Goal: Task Accomplishment & Management: Use online tool/utility

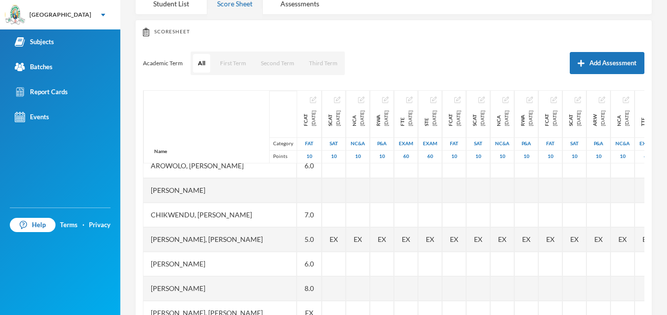
scroll to position [278, 0]
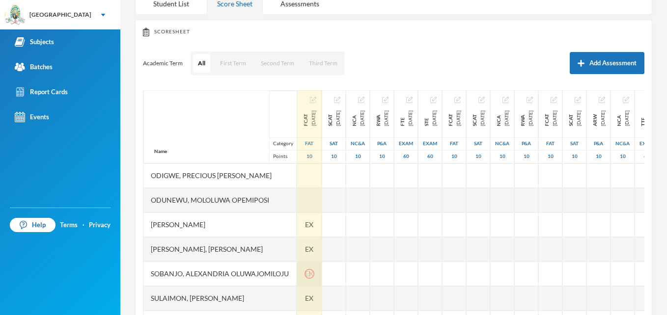
click at [314, 269] on icon "icon: exclamation-circle" at bounding box center [309, 274] width 10 height 10
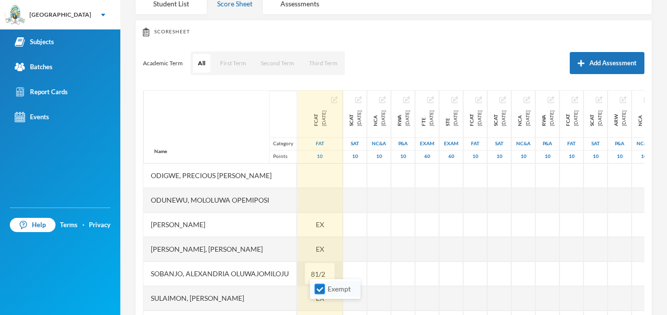
click at [322, 291] on input "Exempt" at bounding box center [320, 289] width 10 height 10
checkbox input "false"
click at [329, 269] on input "81/2" at bounding box center [320, 274] width 20 height 22
type input "8"
type input "9"
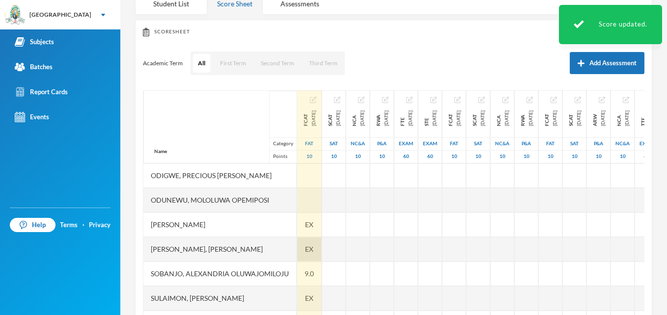
click at [313, 244] on span "EX" at bounding box center [309, 249] width 8 height 10
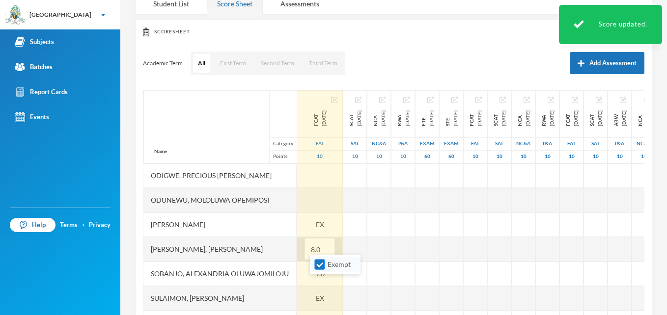
click at [317, 265] on input "Exempt" at bounding box center [320, 265] width 10 height 10
checkbox input "false"
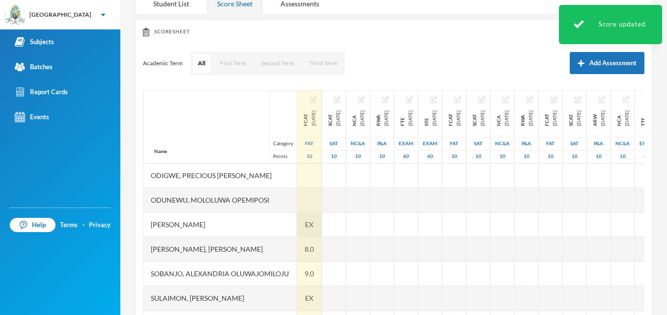
click at [313, 219] on span "EX" at bounding box center [309, 224] width 8 height 10
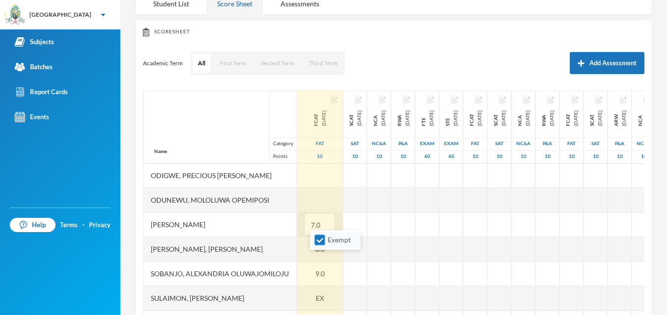
click at [317, 241] on input "Exempt" at bounding box center [320, 240] width 10 height 10
checkbox input "false"
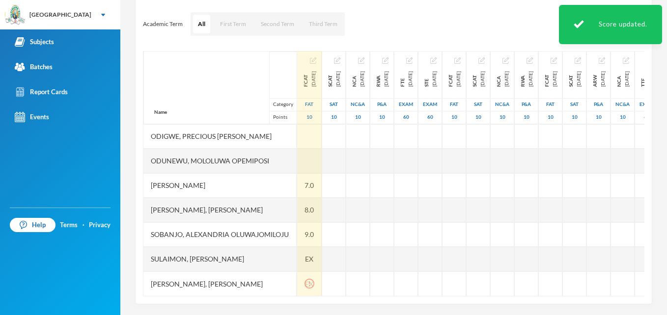
scroll to position [133, 0]
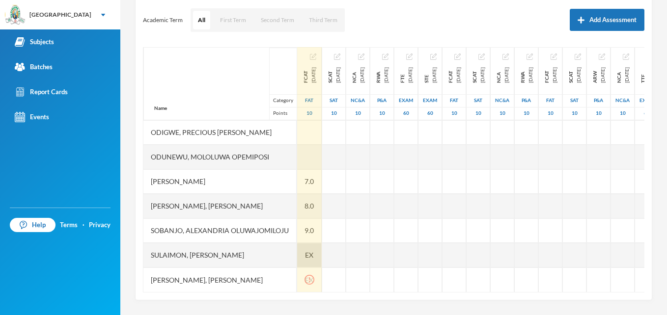
click at [313, 250] on span "EX" at bounding box center [309, 255] width 8 height 10
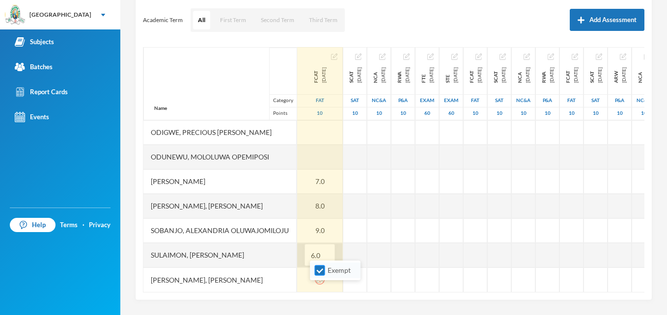
click at [318, 270] on input "Exempt" at bounding box center [320, 271] width 10 height 10
checkbox input "false"
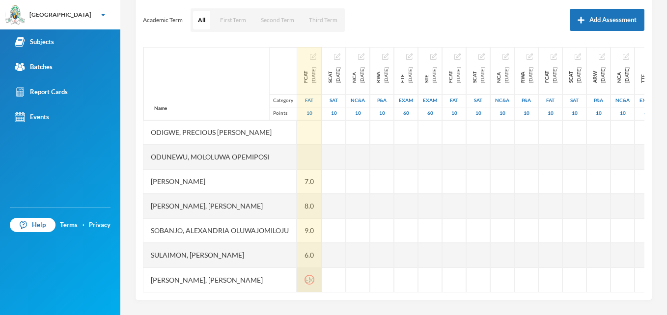
click at [314, 275] on icon "icon: exclamation-circle" at bounding box center [309, 280] width 10 height 10
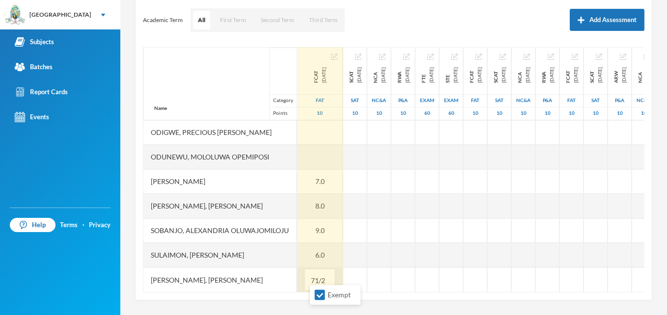
click at [322, 272] on input "71/2" at bounding box center [320, 280] width 20 height 22
click at [329, 273] on input "1/2" at bounding box center [320, 280] width 20 height 22
type input "1"
type input "8"
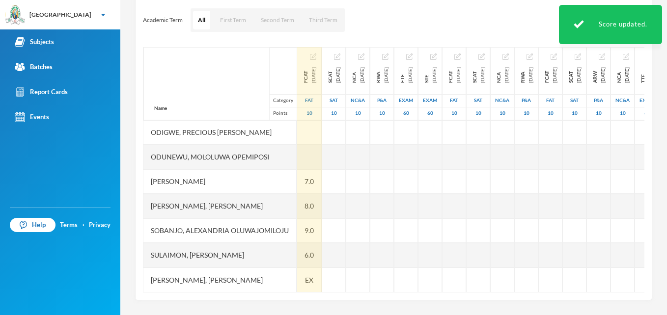
click at [322, 273] on div "EX" at bounding box center [309, 280] width 25 height 25
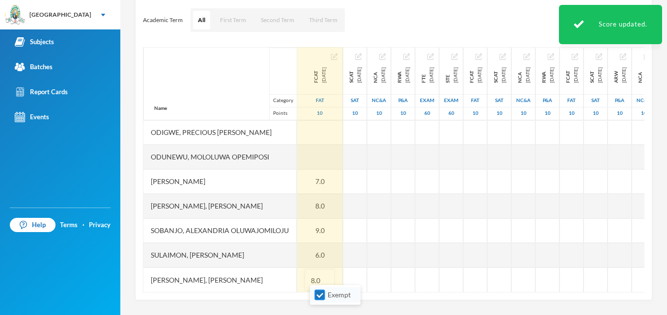
click at [317, 294] on input "Exempt" at bounding box center [320, 295] width 10 height 10
checkbox input "false"
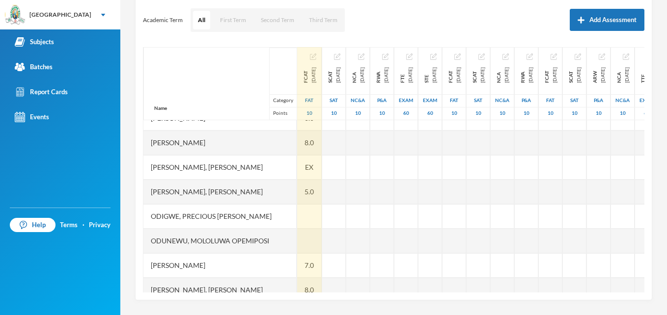
scroll to position [180, 0]
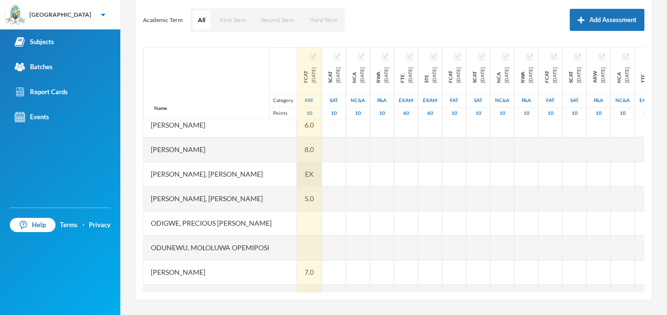
click at [313, 178] on span "EX" at bounding box center [309, 174] width 8 height 10
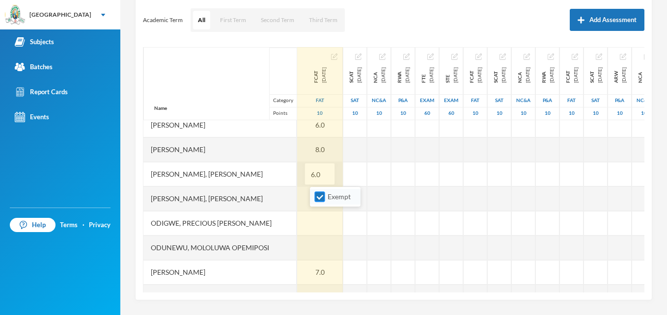
click at [318, 200] on input "Exempt" at bounding box center [320, 197] width 10 height 10
checkbox input "false"
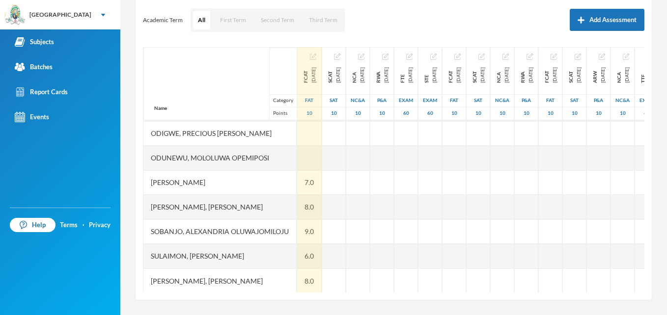
scroll to position [278, 0]
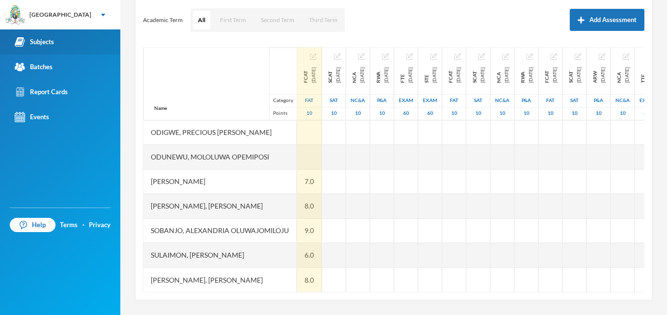
click at [40, 41] on div "Subjects" at bounding box center [34, 42] width 39 height 10
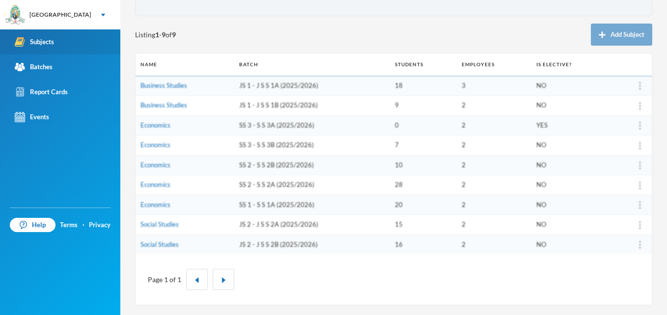
scroll to position [89, 0]
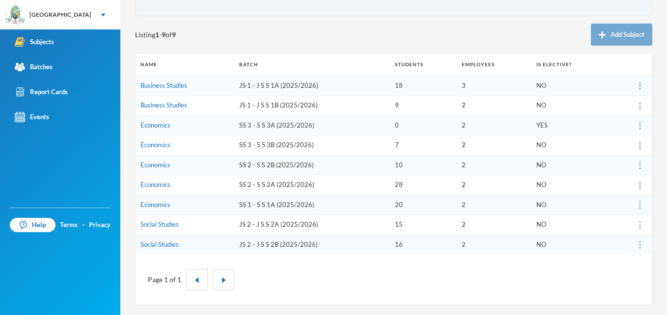
click at [274, 246] on td "JS 2 - J S S 2B (2025/2026)" at bounding box center [312, 245] width 156 height 20
click at [155, 168] on link "Economics" at bounding box center [155, 165] width 30 height 8
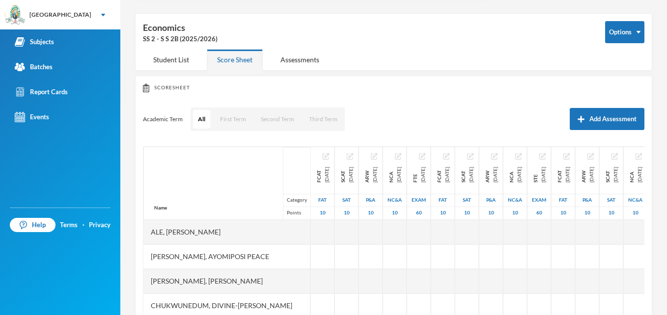
scroll to position [89, 0]
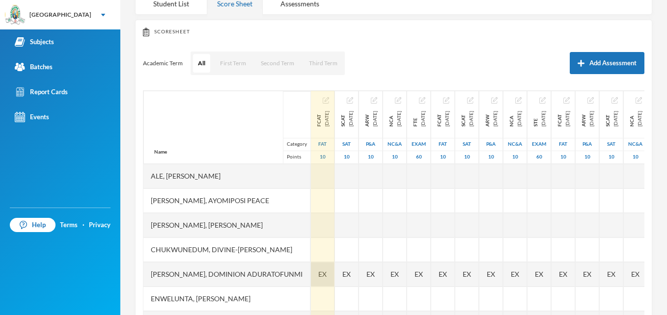
click at [334, 272] on div "EX" at bounding box center [323, 274] width 24 height 25
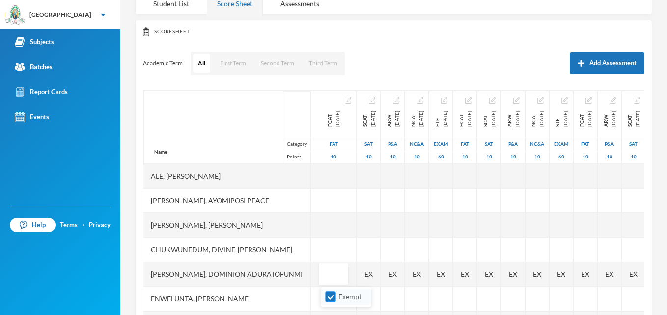
click at [326, 297] on input "Exempt" at bounding box center [330, 297] width 10 height 10
checkbox input "false"
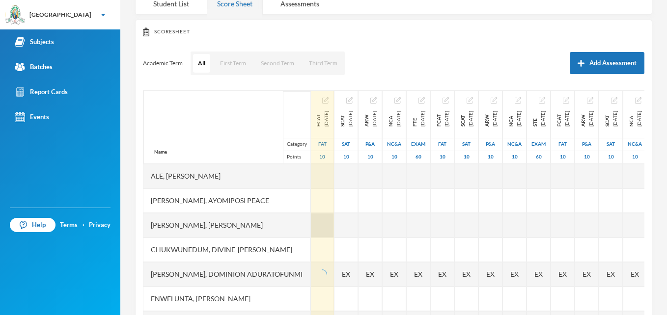
click at [334, 223] on div at bounding box center [322, 225] width 23 height 25
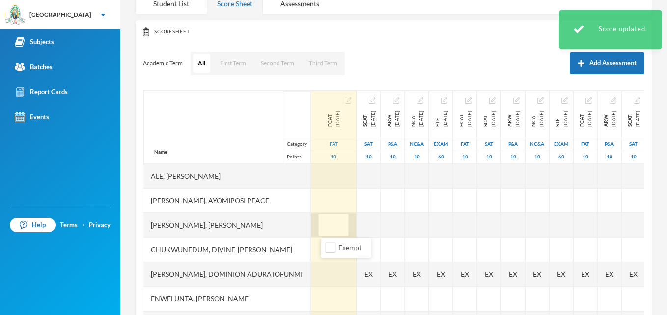
type input "4"
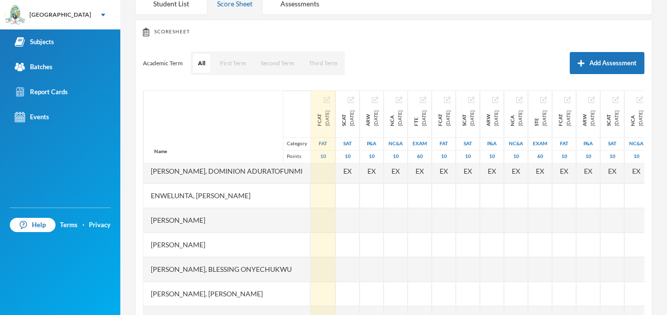
scroll to position [131, 0]
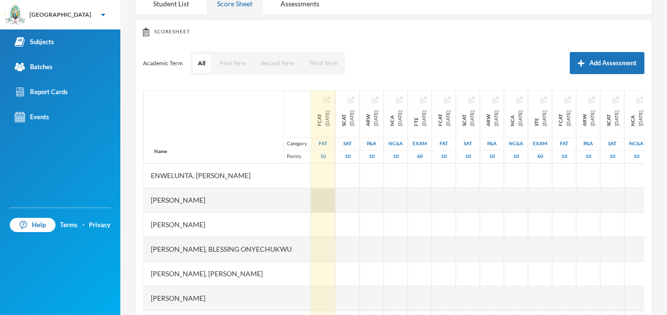
click at [332, 188] on div at bounding box center [323, 200] width 25 height 25
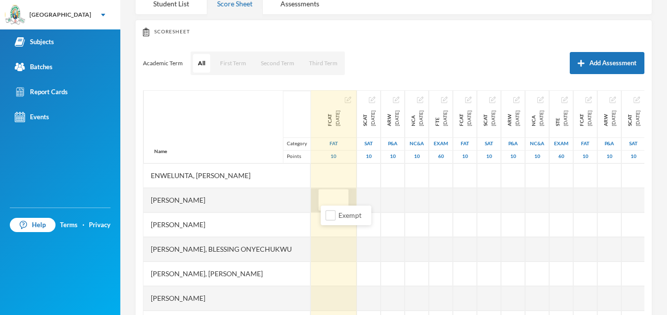
type input "5"
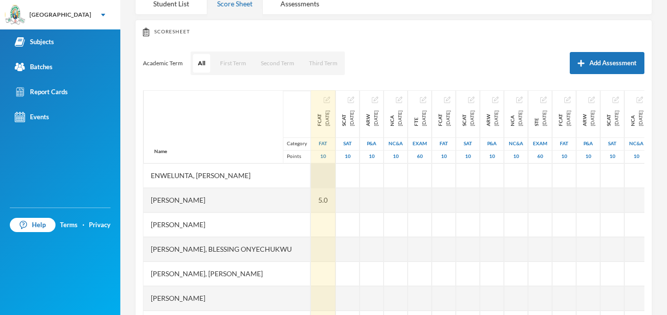
click at [332, 171] on div at bounding box center [323, 175] width 25 height 25
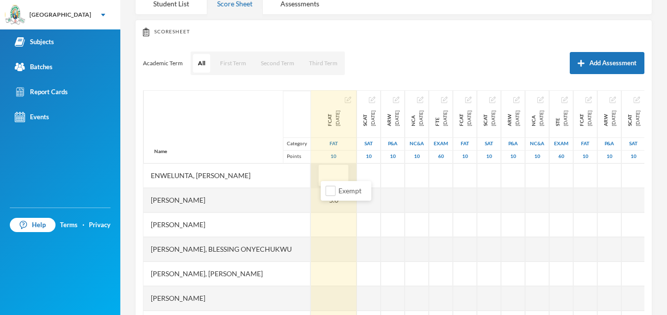
type input "6"
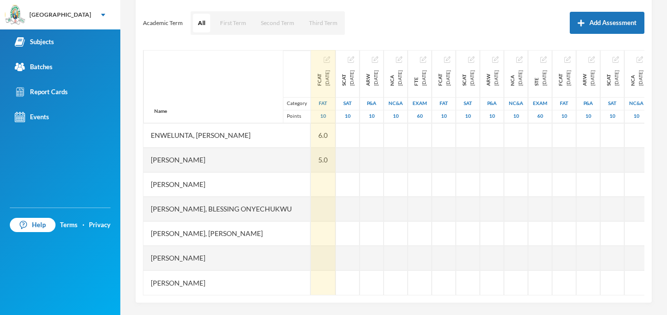
scroll to position [133, 0]
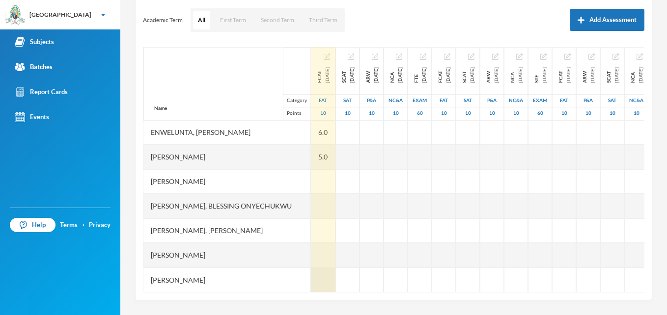
click at [331, 274] on div at bounding box center [323, 280] width 25 height 25
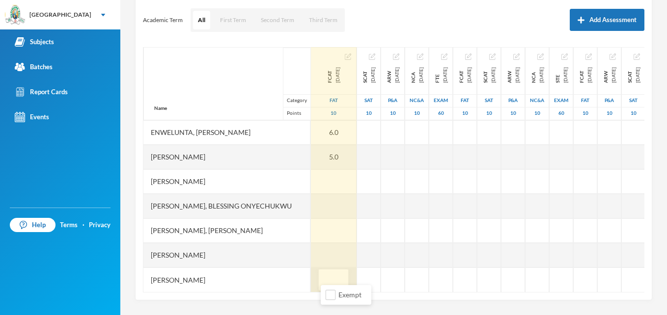
type input "4"
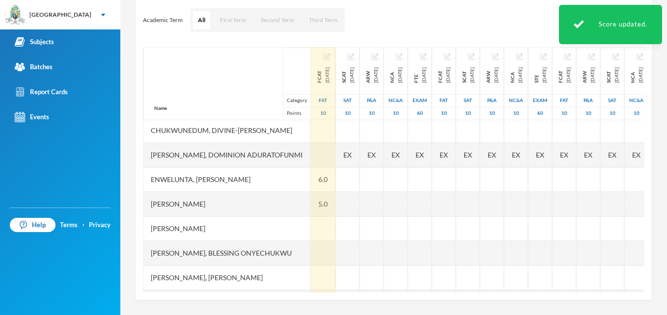
scroll to position [72, 0]
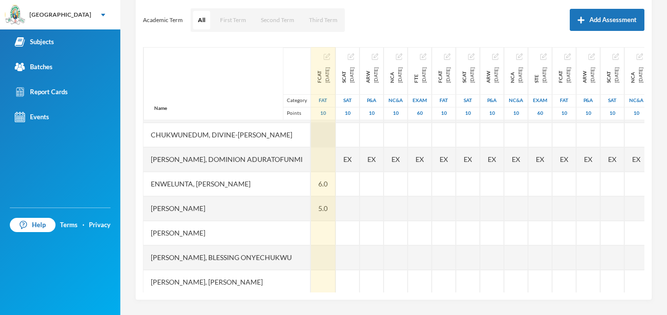
click at [333, 137] on div at bounding box center [323, 135] width 25 height 25
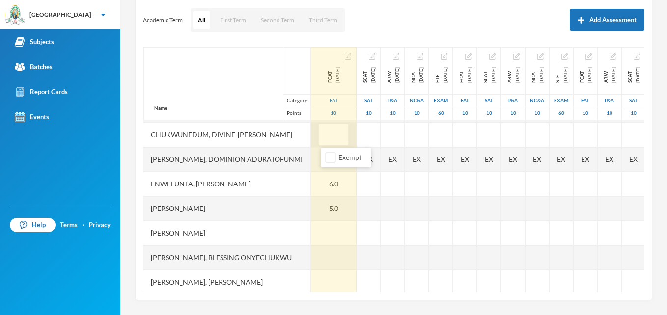
type input "5"
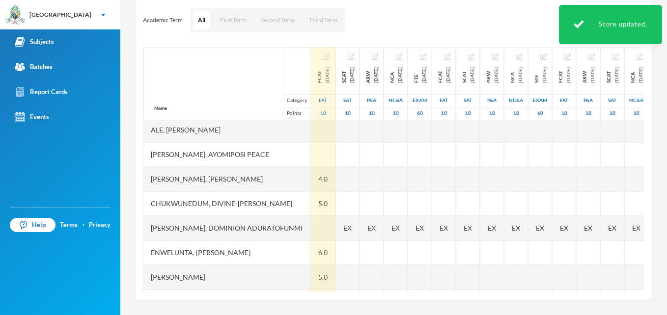
scroll to position [0, 0]
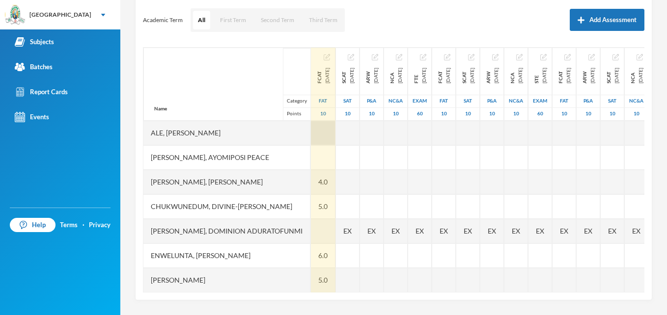
click at [325, 134] on div at bounding box center [323, 133] width 25 height 25
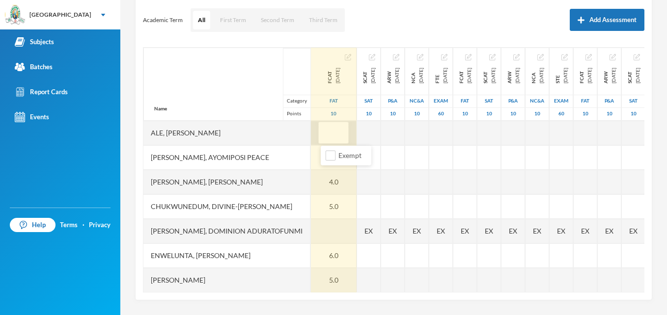
type input "4"
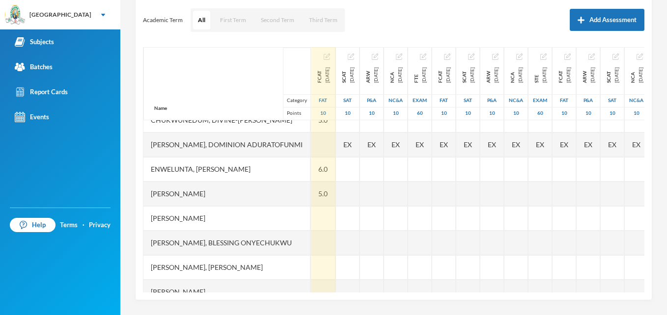
scroll to position [72, 0]
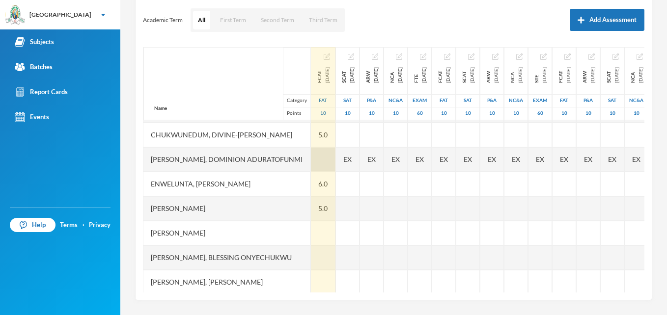
click at [334, 159] on div at bounding box center [323, 159] width 25 height 25
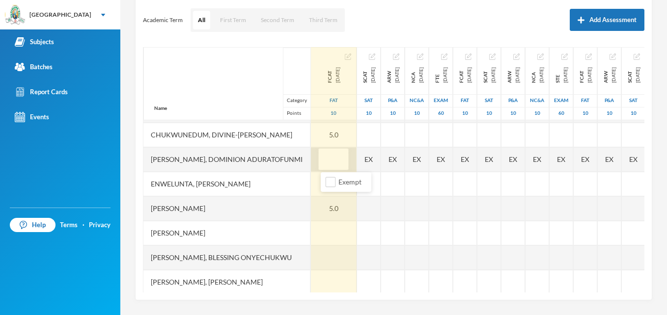
type input "6"
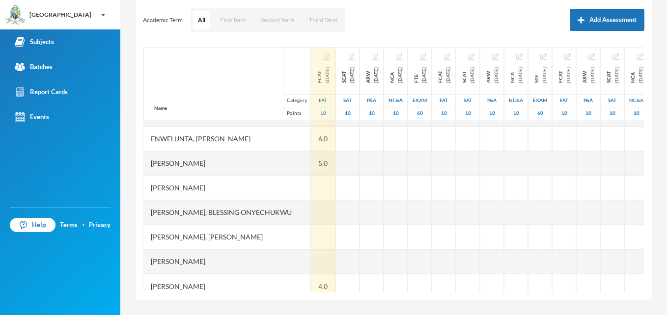
scroll to position [131, 0]
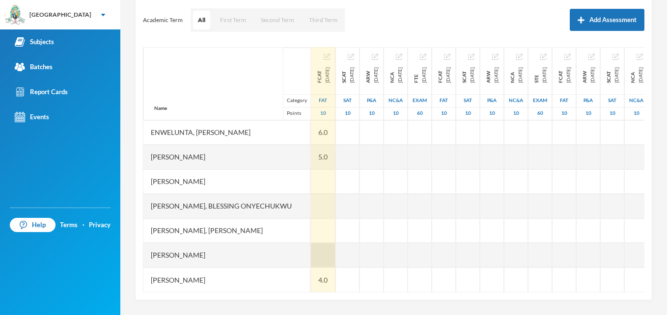
click at [327, 245] on div at bounding box center [323, 255] width 25 height 25
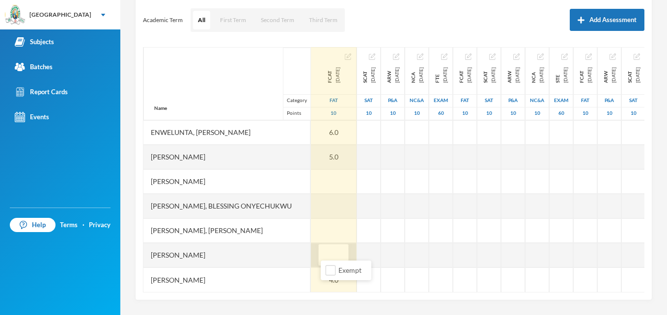
type input "7"
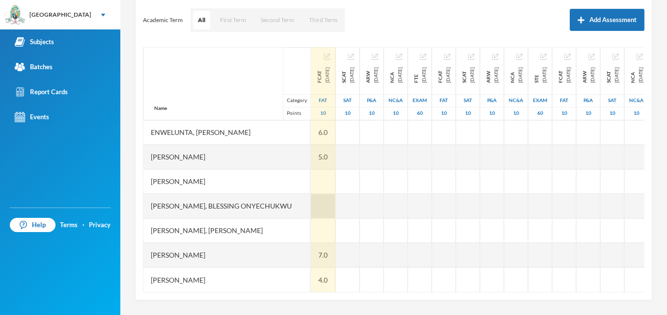
click at [334, 199] on div at bounding box center [323, 206] width 25 height 25
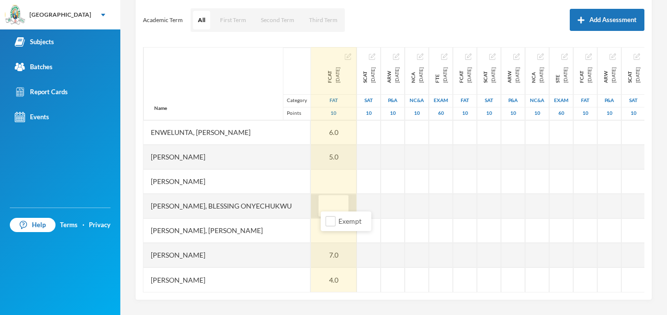
type input "7"
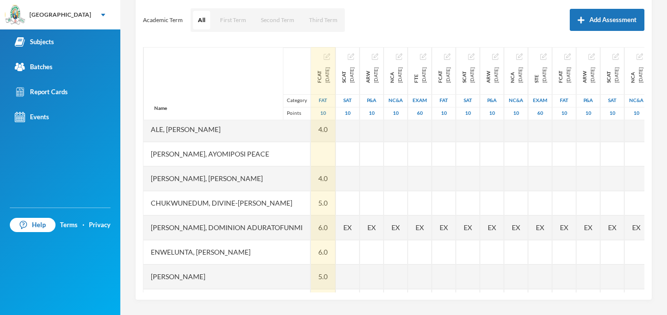
scroll to position [0, 0]
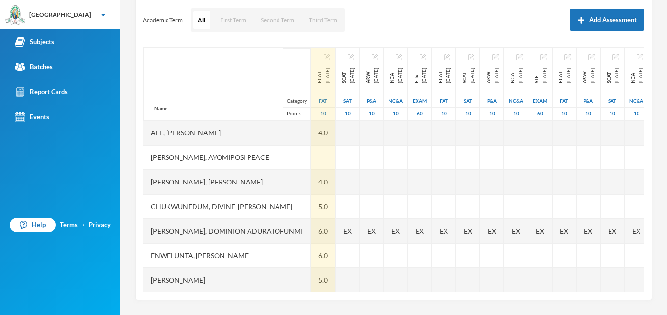
click at [633, 40] on div "Scoresheet Academic Term All First Term Second Term Third Term Add Assessment N…" at bounding box center [393, 138] width 517 height 324
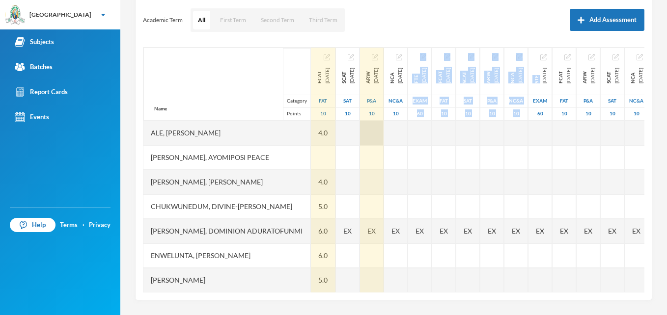
drag, startPoint x: 633, startPoint y: 40, endPoint x: 390, endPoint y: 141, distance: 263.4
click at [390, 141] on div "Scoresheet Academic Term All First Term Second Term Third Term Add Assessment N…" at bounding box center [393, 138] width 517 height 324
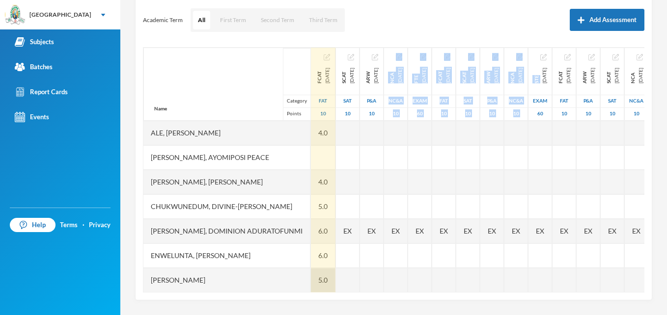
drag, startPoint x: 390, startPoint y: 141, endPoint x: 336, endPoint y: 281, distance: 150.0
click at [336, 281] on div "FCAT [DATE] FAT 10 4.0 4.0 5.0 6.0 6.0 5.0 7.0 7.0 4.0" at bounding box center [323, 231] width 25 height 369
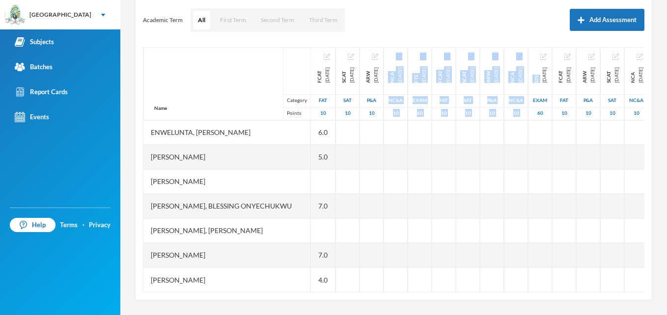
scroll to position [131, 0]
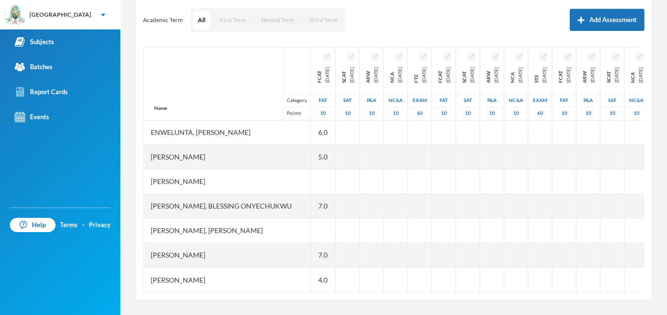
click at [650, 137] on div "1 Ashaolu Korede [EMAIL_ADDRESS][DOMAIN_NAME] Options Economics SS 2 - S S 2B (…" at bounding box center [393, 157] width 546 height 315
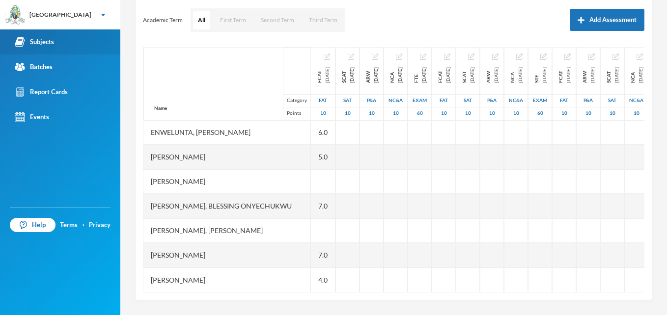
click at [44, 42] on div "Subjects" at bounding box center [34, 42] width 39 height 10
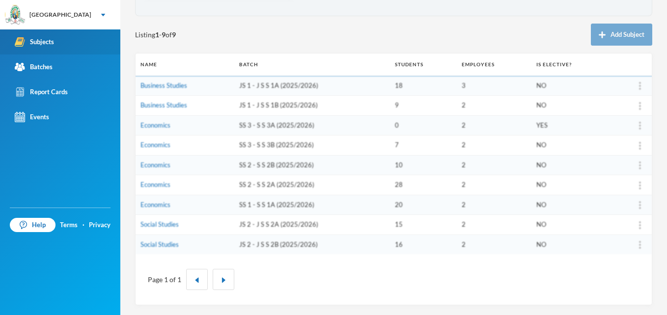
scroll to position [89, 0]
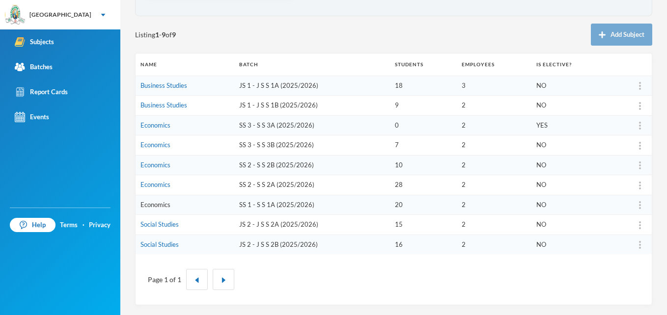
click at [147, 204] on link "Economics" at bounding box center [155, 205] width 30 height 8
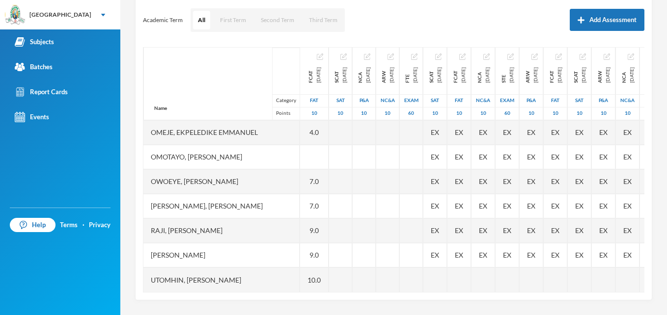
scroll to position [351, 0]
click at [638, 280] on div "Scoresheet Academic Term All First Term Second Term Third Term Add Assessment N…" at bounding box center [393, 138] width 517 height 324
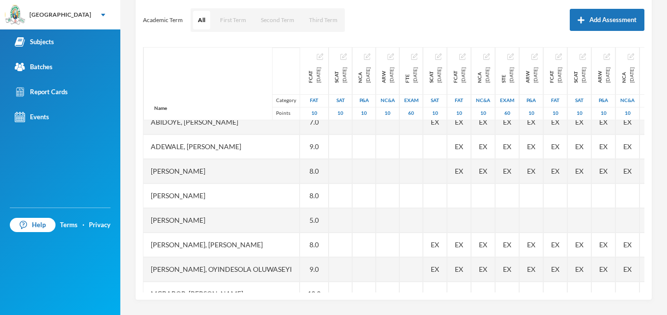
scroll to position [0, 0]
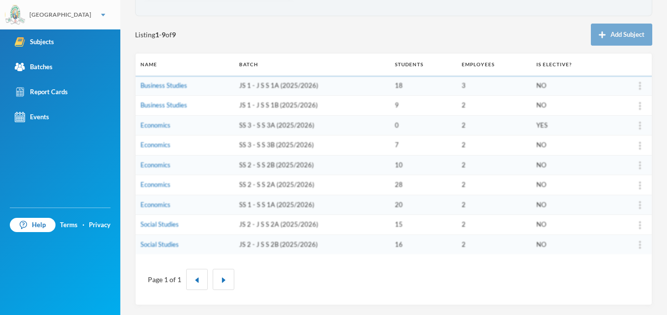
scroll to position [89, 0]
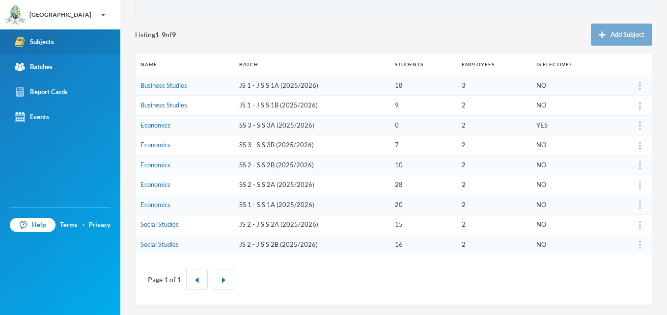
click at [41, 46] on div "Subjects" at bounding box center [34, 42] width 39 height 10
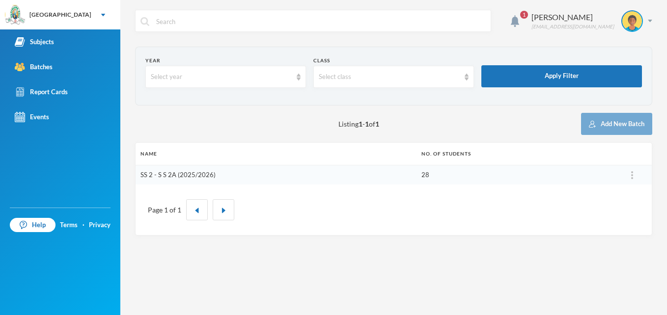
click at [169, 174] on link "SS 2 - S S 2A (2025/2026)" at bounding box center [177, 175] width 75 height 8
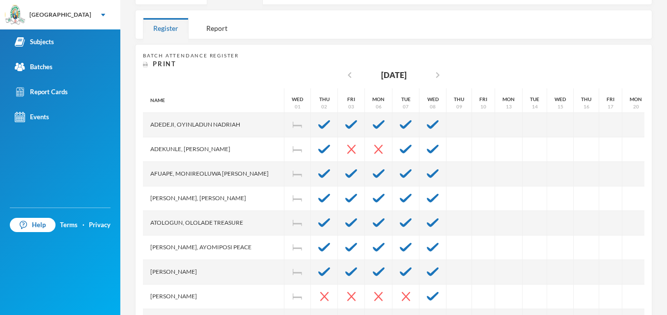
scroll to position [170, 0]
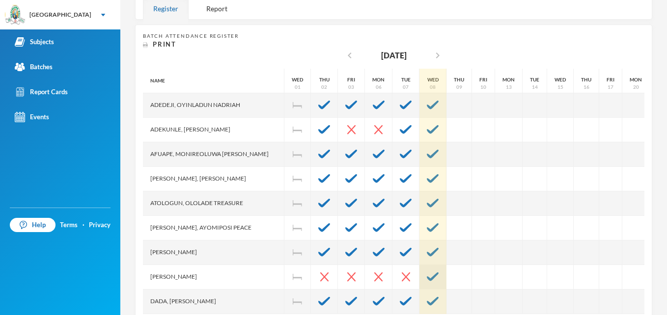
click at [427, 276] on img at bounding box center [433, 276] width 12 height 9
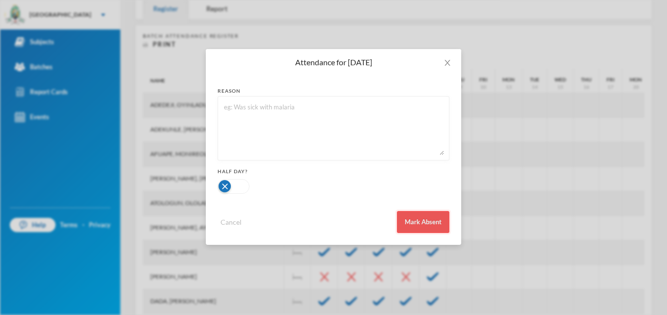
click at [420, 225] on button "Mark Absent" at bounding box center [423, 222] width 53 height 22
